Goal: Information Seeking & Learning: Find specific fact

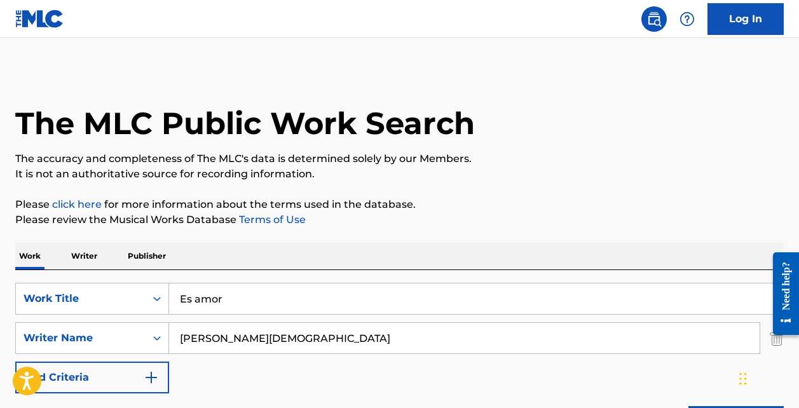
click at [217, 290] on input "Es amor" at bounding box center [476, 298] width 614 height 31
paste input "[PERSON_NAME] Triste"
type input "[PERSON_NAME] Triste"
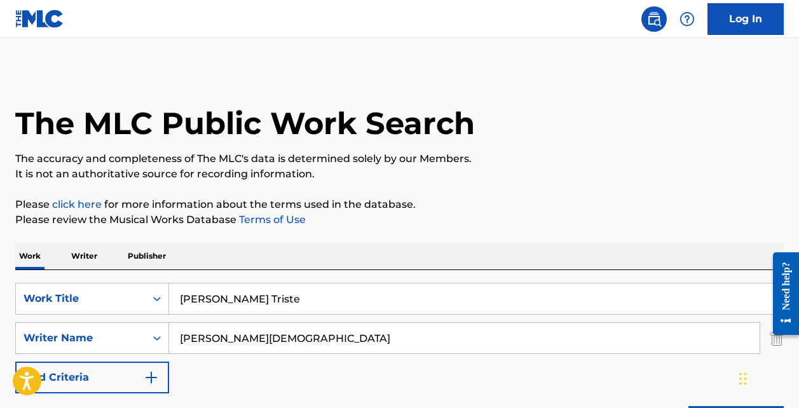
click at [215, 338] on input "[PERSON_NAME][DEMOGRAPHIC_DATA]" at bounding box center [464, 338] width 590 height 31
paste input "[PERSON_NAME]"
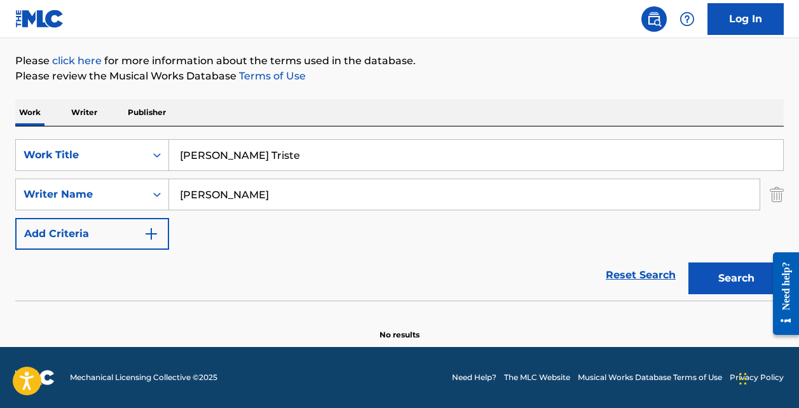
scroll to position [144, 0]
click at [226, 197] on input "[PERSON_NAME]" at bounding box center [464, 194] width 590 height 31
click at [736, 278] on button "Search" at bounding box center [735, 279] width 95 height 32
click at [261, 196] on input "[PERSON_NAME] [PERSON_NAME]" at bounding box center [464, 194] width 590 height 31
click at [260, 196] on input "[PERSON_NAME] [PERSON_NAME]" at bounding box center [464, 194] width 590 height 31
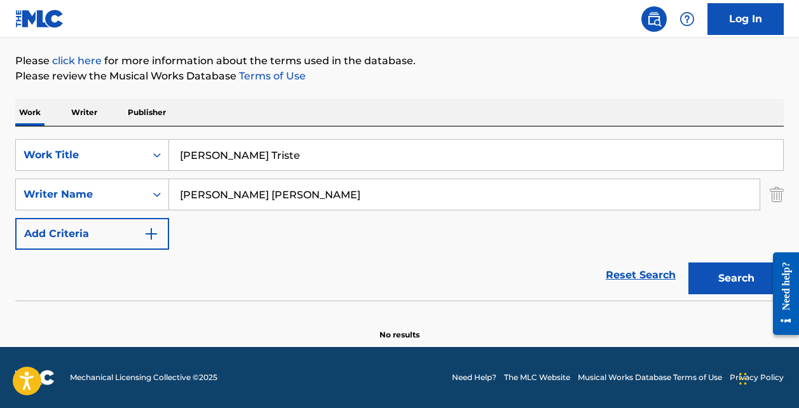
click at [290, 195] on input "[PERSON_NAME] [PERSON_NAME]" at bounding box center [464, 194] width 590 height 31
click at [736, 278] on button "Search" at bounding box center [735, 279] width 95 height 32
type input "J"
click at [736, 278] on button "Search" at bounding box center [735, 279] width 95 height 32
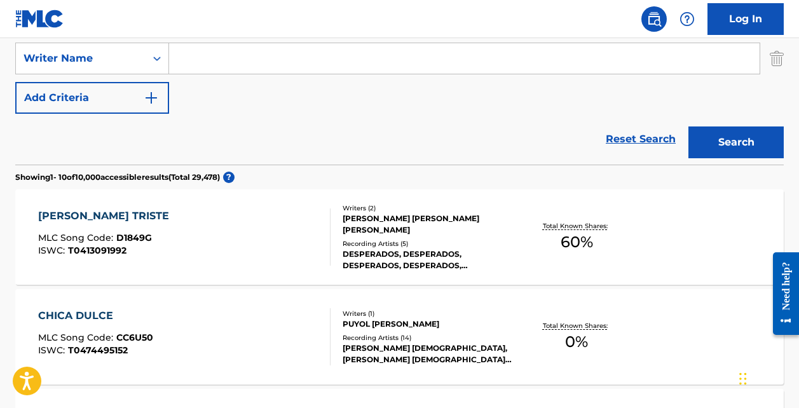
scroll to position [283, 0]
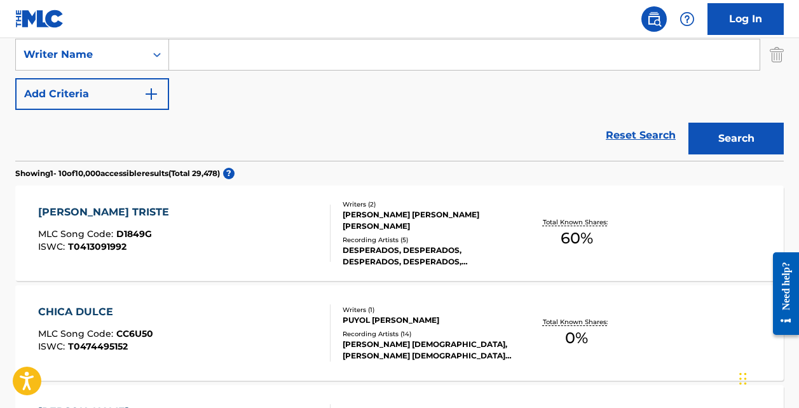
click at [214, 250] on div "[PERSON_NAME] TRISTE MLC Song Code : D1849G ISWC : T0413091992" at bounding box center [184, 233] width 292 height 57
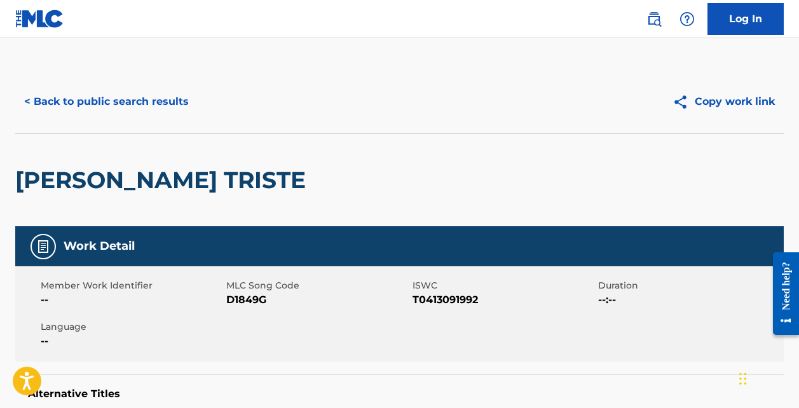
click at [252, 299] on span "D1849G" at bounding box center [317, 299] width 182 height 15
copy span "D1849G"
